Goal: Transaction & Acquisition: Book appointment/travel/reservation

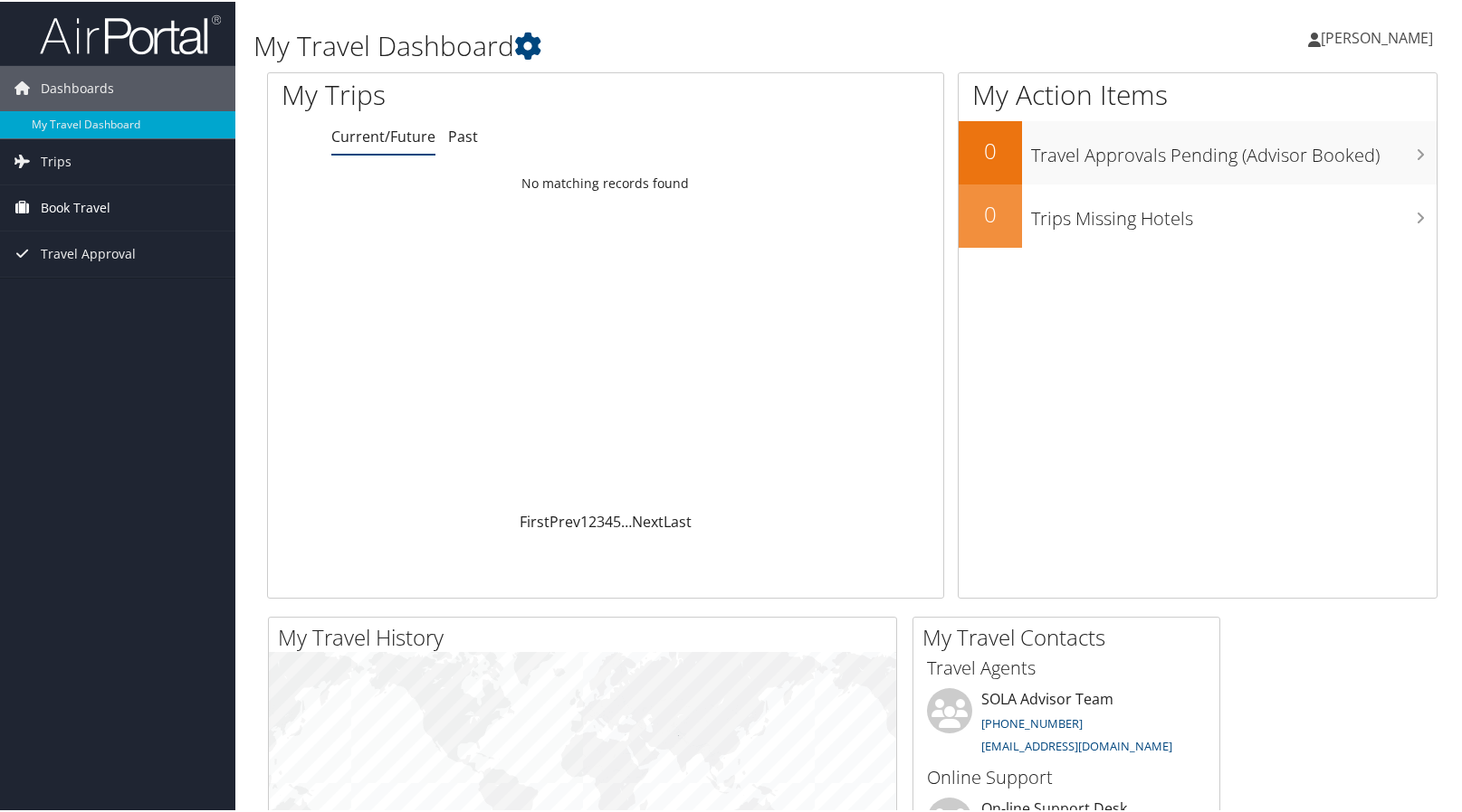
click at [48, 207] on span "Book Travel" at bounding box center [76, 207] width 70 height 45
click at [52, 271] on link "Book/Manage Online Trips" at bounding box center [118, 269] width 236 height 27
